Goal: Find specific page/section: Find specific page/section

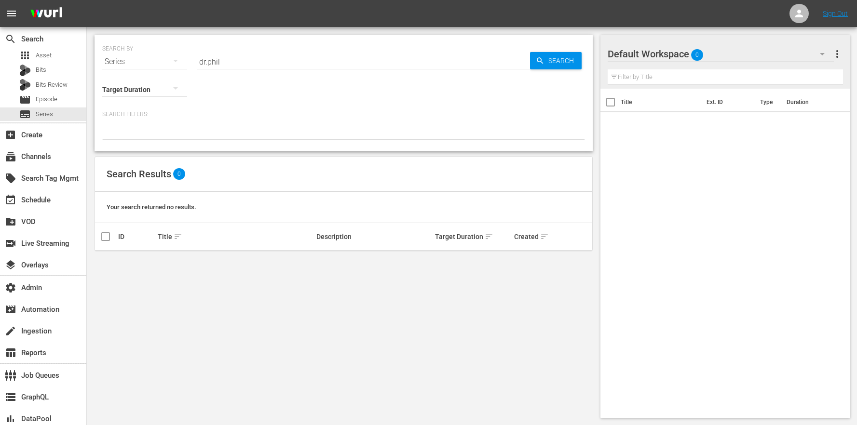
click at [218, 405] on div "SEARCH BY Search By Series Search ID, Title, Description, Keywords, or Category…" at bounding box center [344, 226] width 514 height 399
click at [72, 55] on div "apps Asset" at bounding box center [43, 56] width 86 height 14
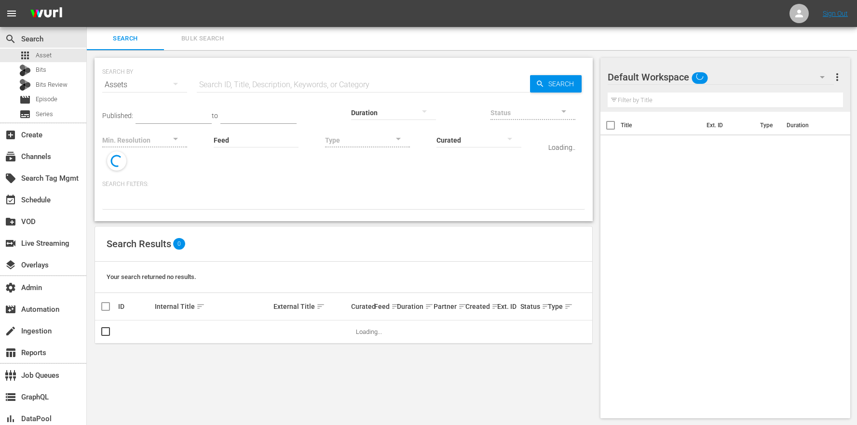
click at [214, 145] on input "Feed" at bounding box center [256, 140] width 85 height 35
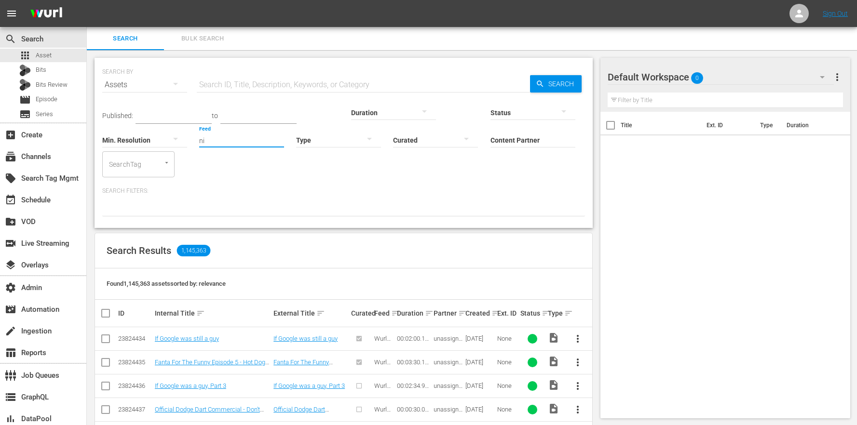
type input "n"
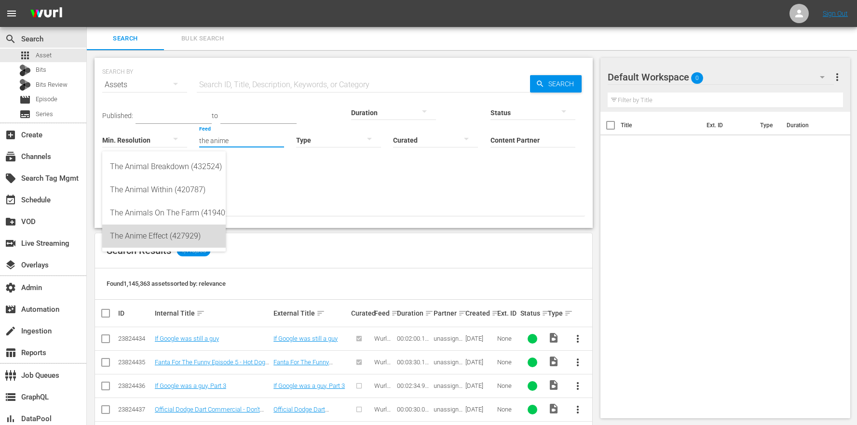
click at [164, 232] on div "The Anime Effect (427929)" at bounding box center [164, 236] width 108 height 23
type input "The Anime Effect (427929)"
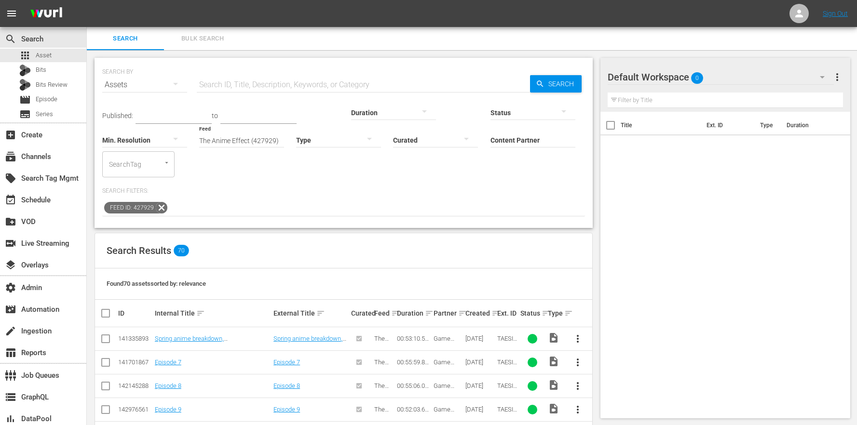
click at [490, 308] on div "Created sort" at bounding box center [479, 314] width 29 height 12
click at [496, 300] on th "Ext. ID" at bounding box center [507, 313] width 23 height 27
